Goal: Transaction & Acquisition: Purchase product/service

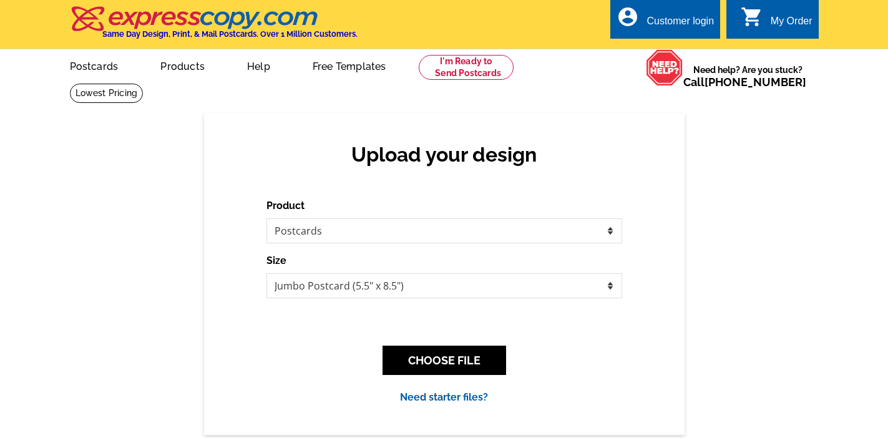
select select "1"
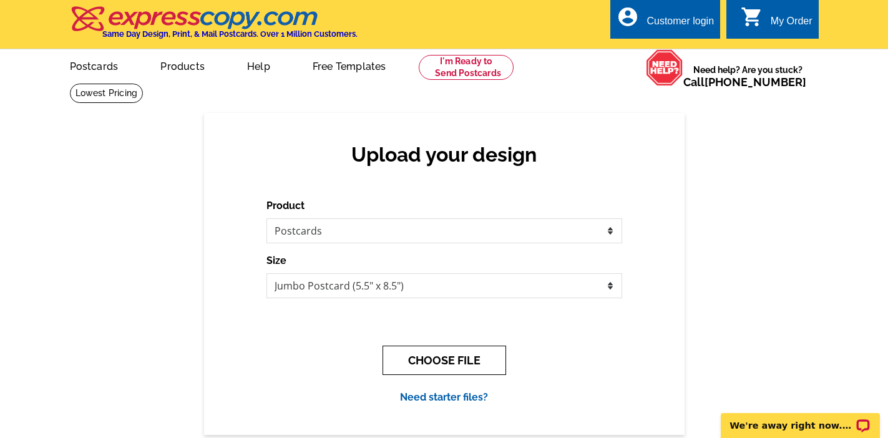
click at [468, 350] on button "CHOOSE FILE" at bounding box center [445, 360] width 124 height 29
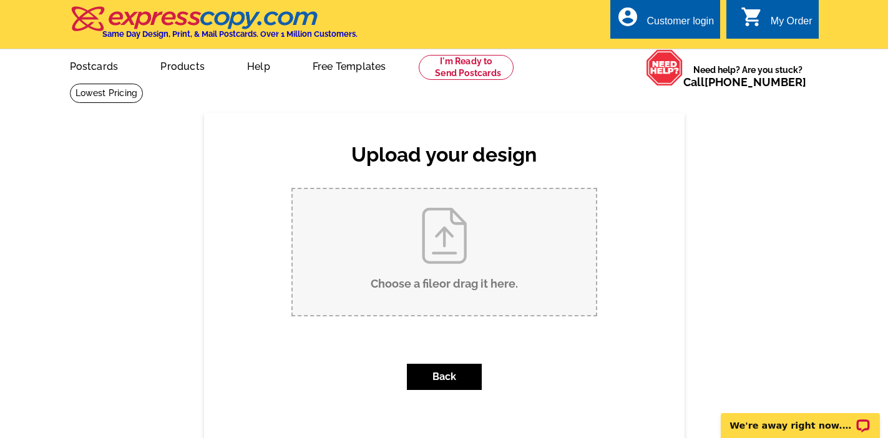
click at [465, 283] on input "Choose a file or drag it here ." at bounding box center [444, 252] width 303 height 126
type input "C:\fakepath\WWW.CHERYLLEWIS.COM.pdf"
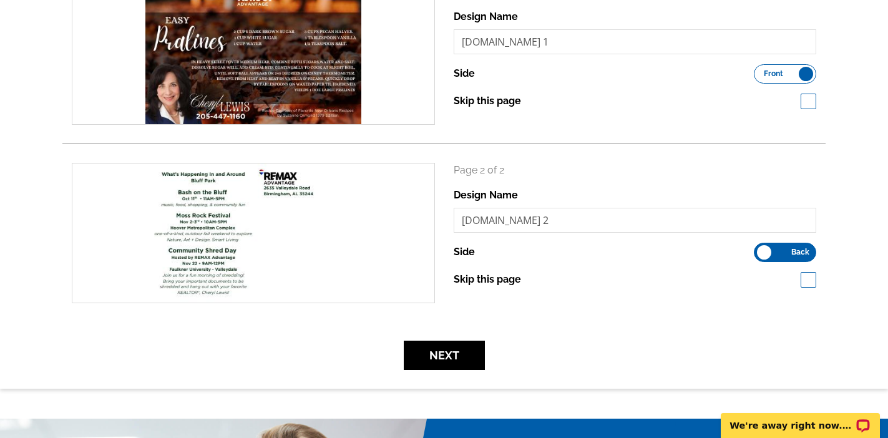
scroll to position [238, 0]
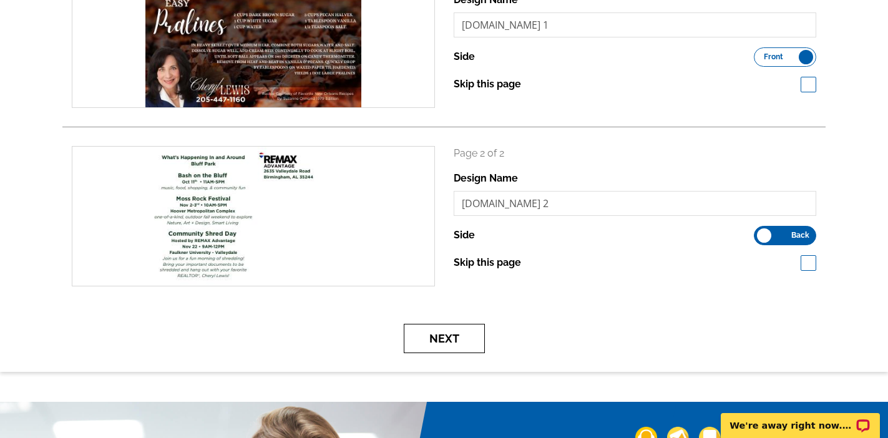
click at [453, 333] on button "Next" at bounding box center [444, 338] width 81 height 29
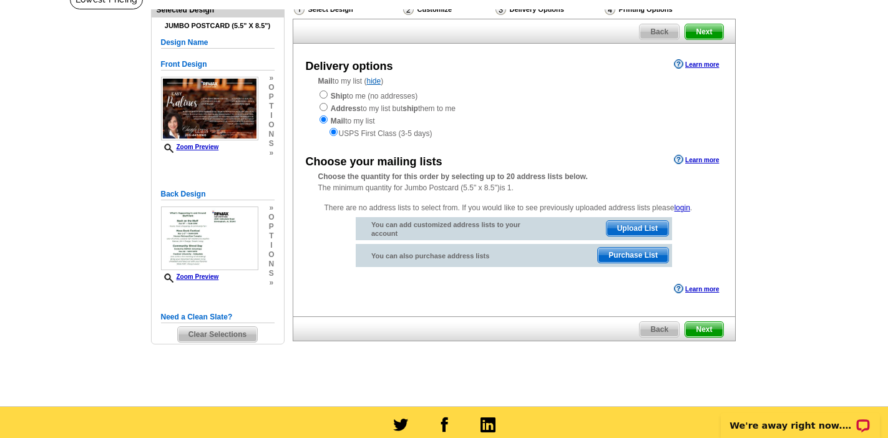
scroll to position [94, 0]
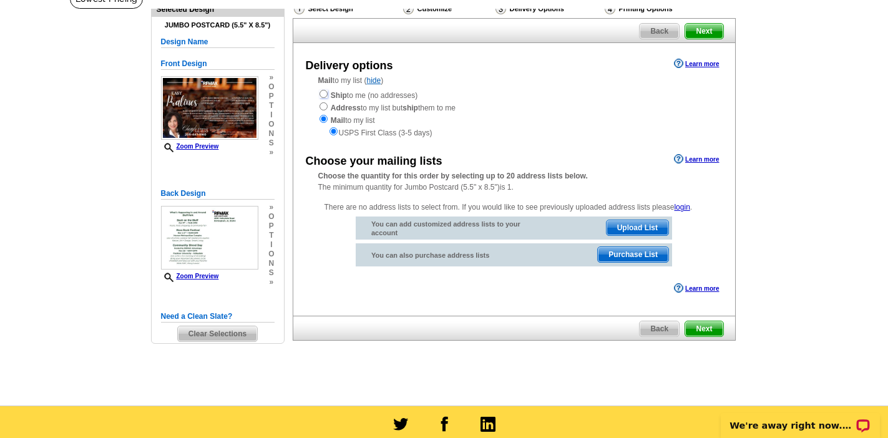
click at [324, 96] on input "radio" at bounding box center [324, 94] width 8 height 8
radio input "true"
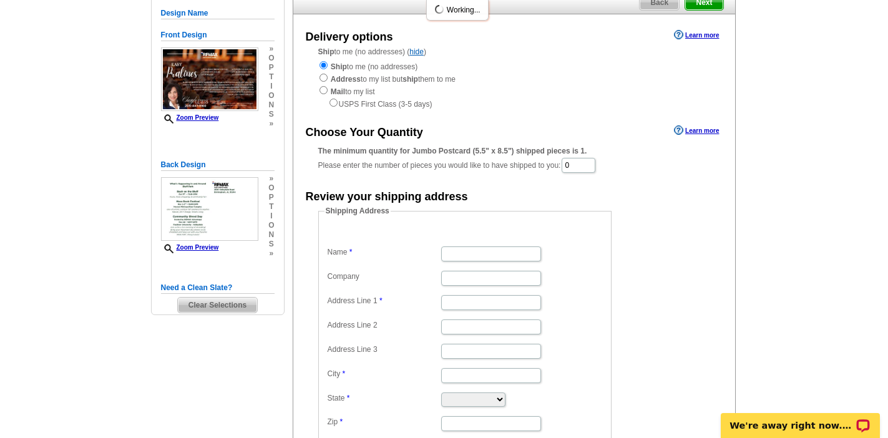
scroll to position [124, 0]
drag, startPoint x: 582, startPoint y: 167, endPoint x: 560, endPoint y: 167, distance: 22.5
click at [560, 167] on div "The minimum quantity for Jumbo Postcard (5.5" x 8.5") shipped pieces is 1. Plea…" at bounding box center [514, 159] width 392 height 29
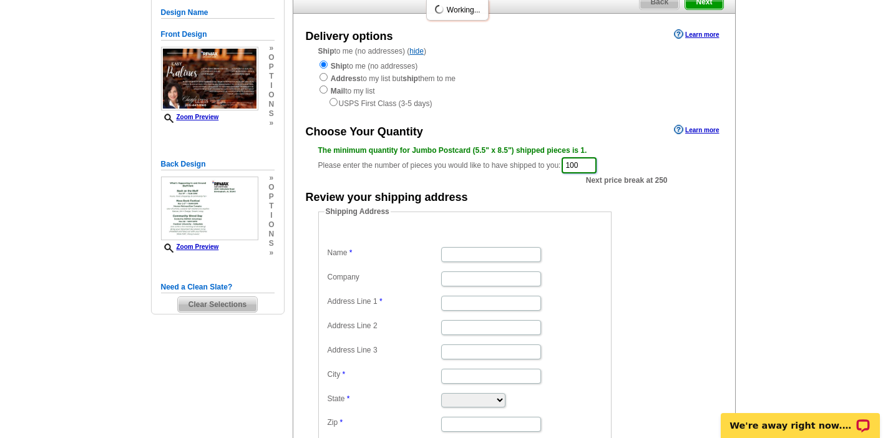
type input "100"
click at [635, 235] on dd "Shipping Address Name Company Address Line 1 Address Line 2 Address Line 3 City…" at bounding box center [484, 327] width 332 height 243
click at [486, 257] on input "Name" at bounding box center [491, 254] width 100 height 15
type input "Brandon Smith"
type input "RE/MAX Advantage"
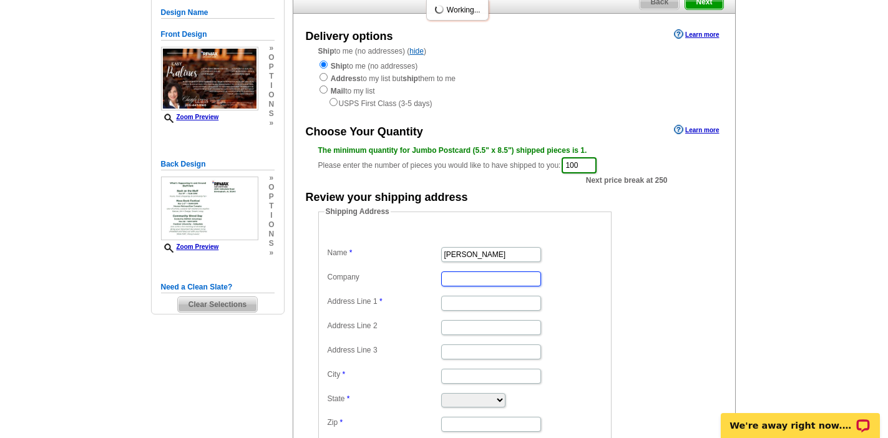
type input "2635 Valleydale Road"
type input "Birmingham"
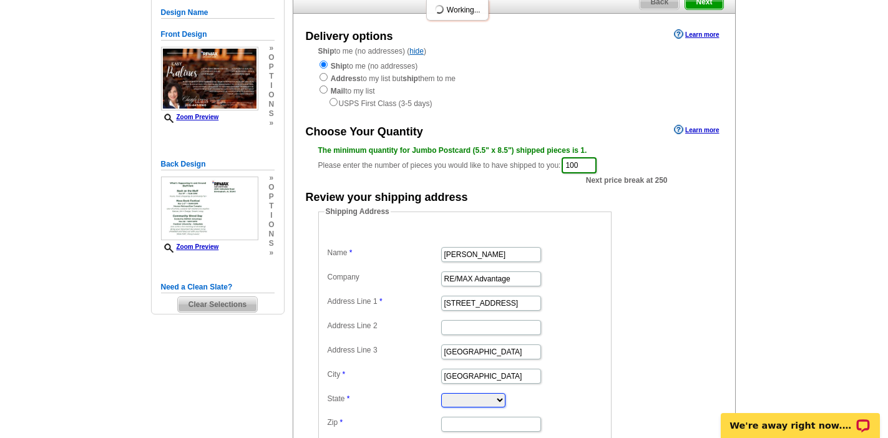
select select "AL"
type input "35244"
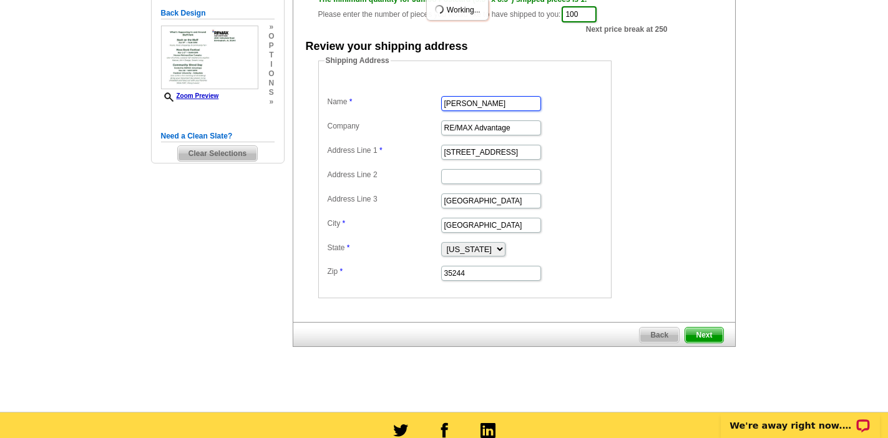
scroll to position [278, 0]
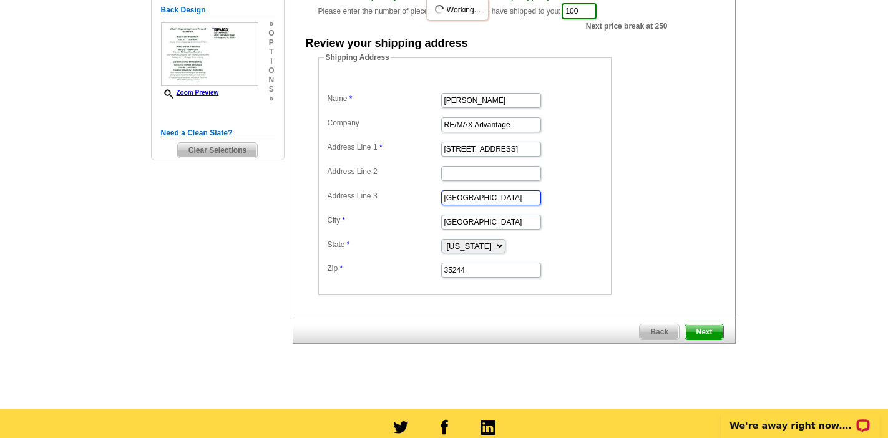
drag, startPoint x: 490, startPoint y: 197, endPoint x: 434, endPoint y: 197, distance: 55.6
click at [434, 197] on dl "Name Brandon Smith Company RE/MAX Advantage Address Line 1 2635 Valleydale Road…" at bounding box center [465, 176] width 281 height 205
click at [589, 235] on dl "Name Brandon Smith Company RE/MAX Advantage Address Line 1 2635 Valleydale Road…" at bounding box center [465, 176] width 281 height 205
click at [699, 329] on span "Next" at bounding box center [703, 332] width 37 height 15
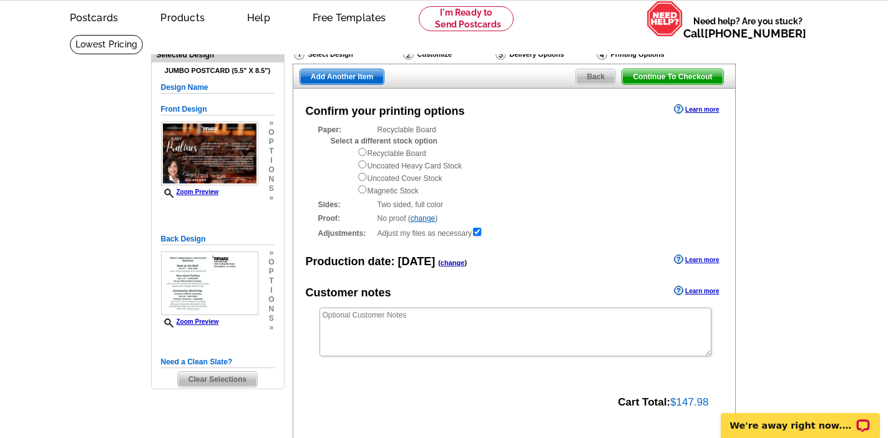
scroll to position [51, 0]
